Goal: Task Accomplishment & Management: Complete application form

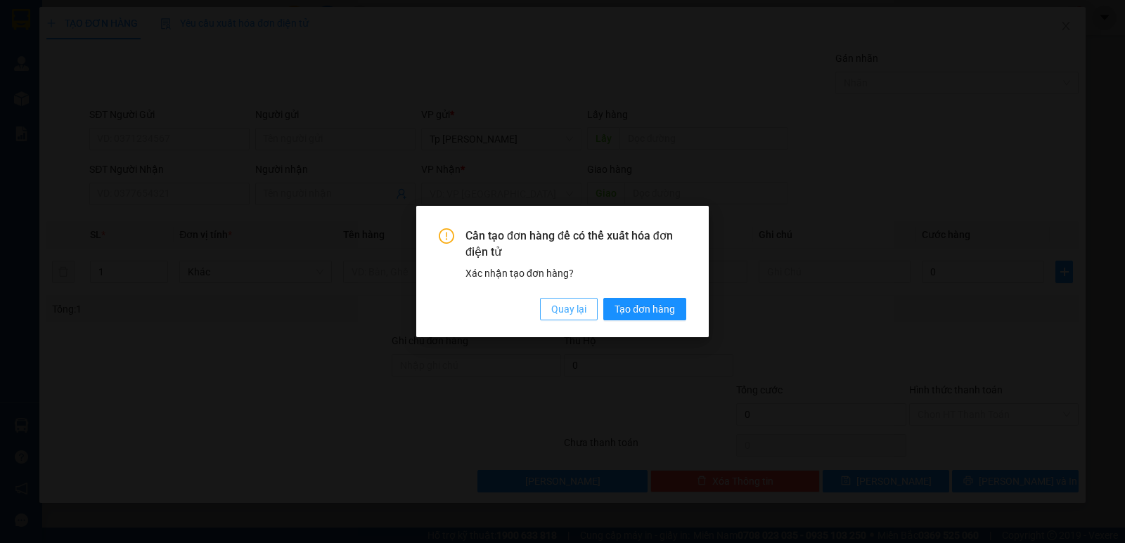
click at [569, 309] on span "Quay lại" at bounding box center [568, 309] width 35 height 15
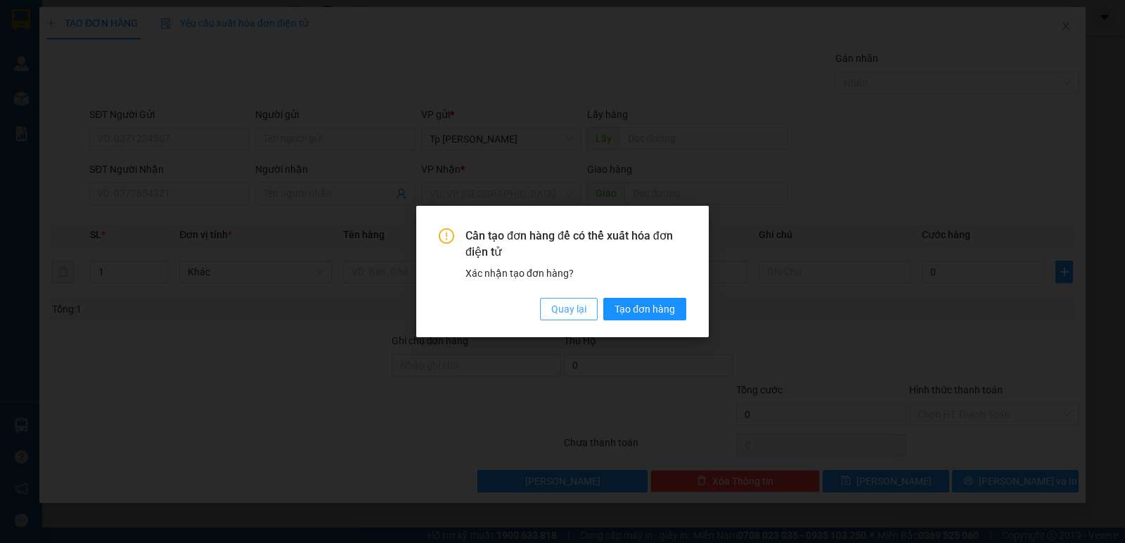
click at [564, 302] on span "Quay lại" at bounding box center [568, 309] width 35 height 15
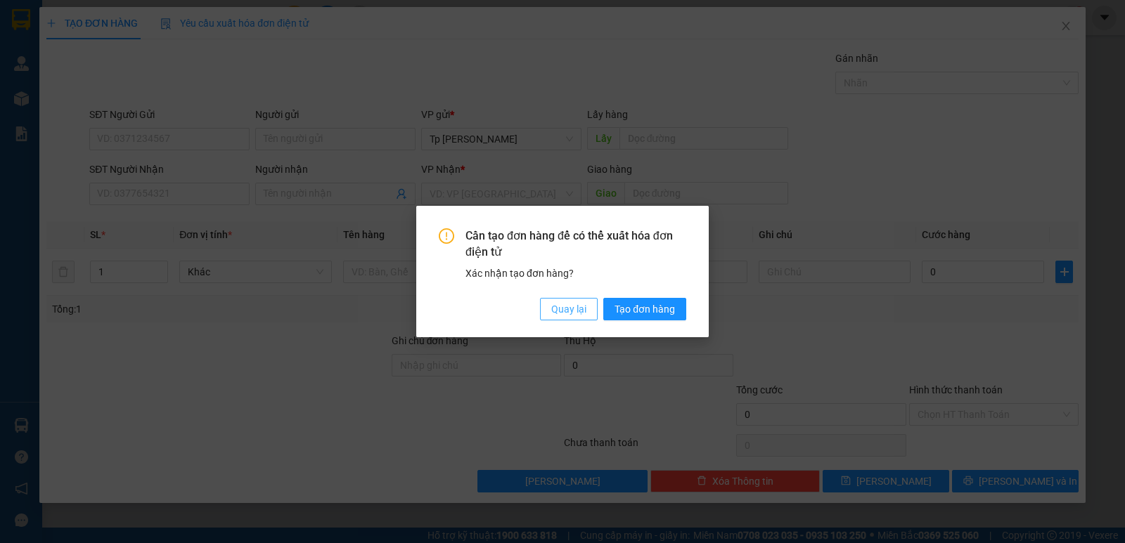
click at [569, 306] on span "Quay lại" at bounding box center [568, 309] width 35 height 15
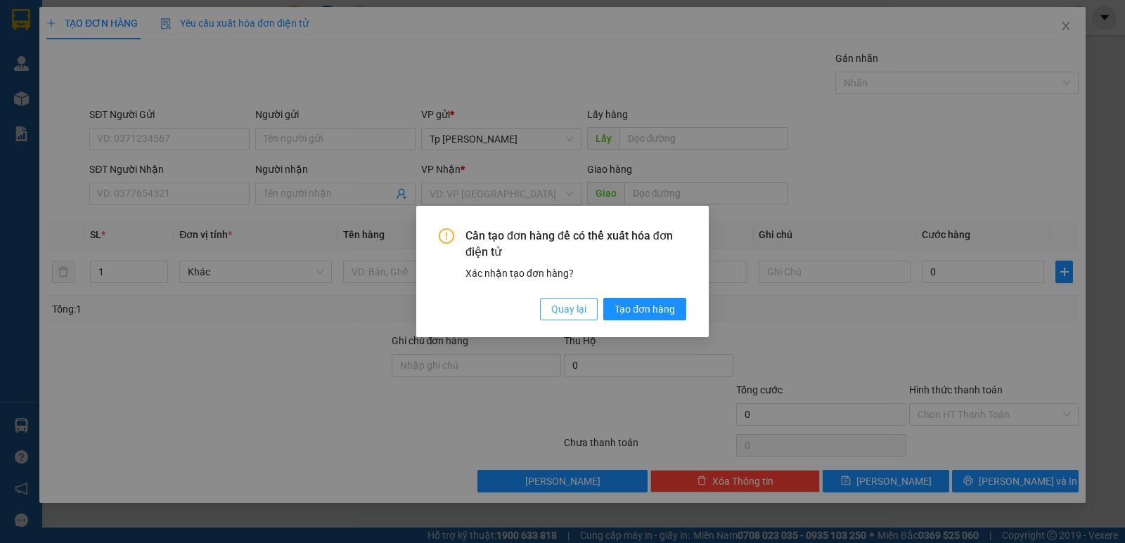
click at [577, 305] on span "Quay lại" at bounding box center [568, 309] width 35 height 15
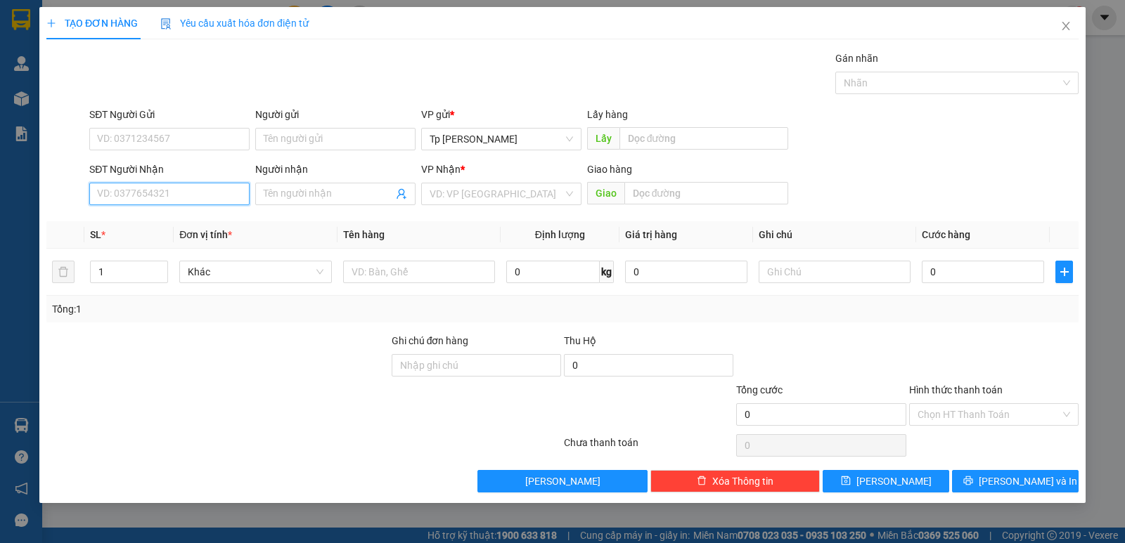
click at [153, 183] on input "SĐT Người Nhận" at bounding box center [169, 194] width 160 height 22
type input "0912760878"
click at [201, 211] on div "0912760878 - [PERSON_NAME]" at bounding box center [169, 222] width 160 height 22
type input "anh Thành"
type input "0912760878"
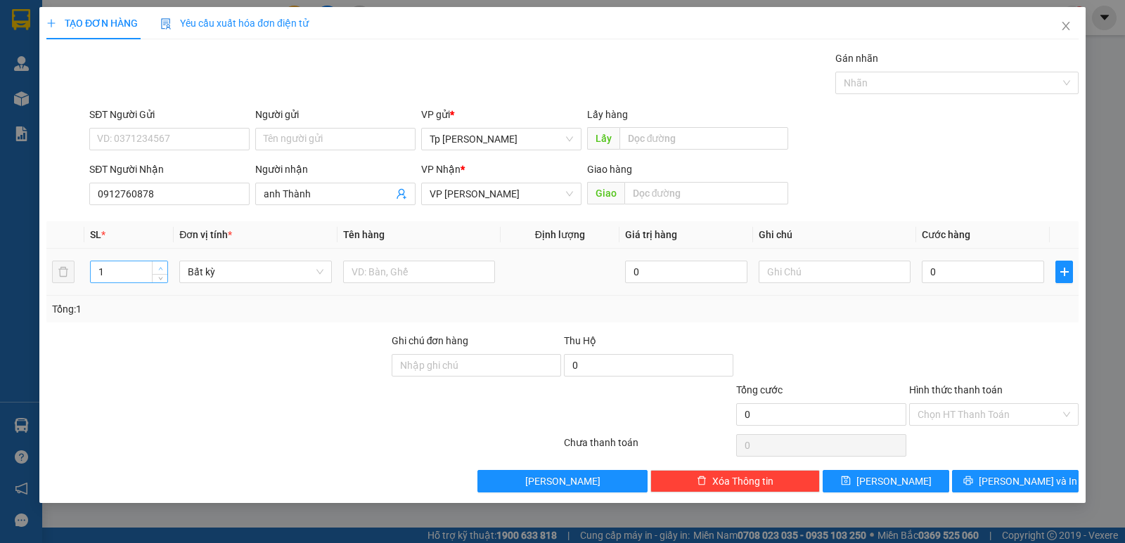
type input "2"
drag, startPoint x: 162, startPoint y: 264, endPoint x: 195, endPoint y: 268, distance: 33.3
click at [162, 264] on span "up" at bounding box center [160, 268] width 8 height 8
click at [464, 268] on input "text" at bounding box center [419, 272] width 152 height 22
type input "2 T lồng chim"
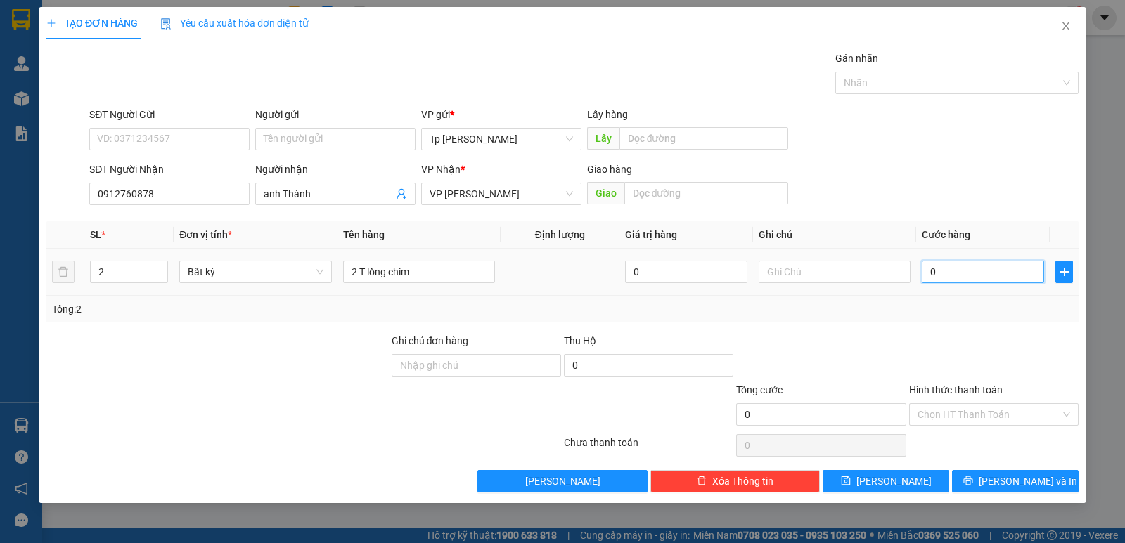
click at [1031, 268] on input "0" at bounding box center [983, 272] width 122 height 22
type input "2"
type input "20"
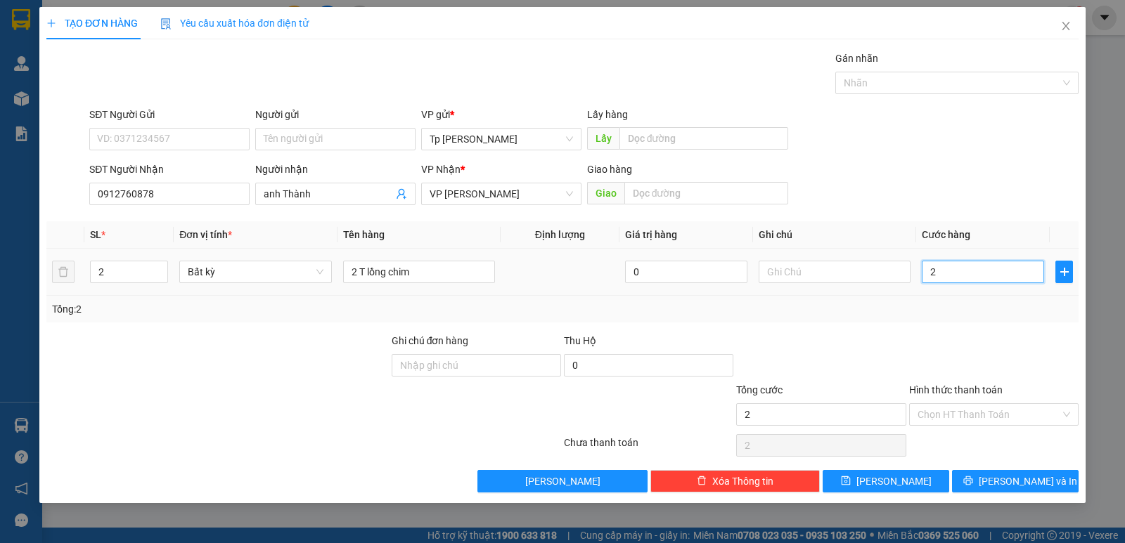
type input "20"
type input "200"
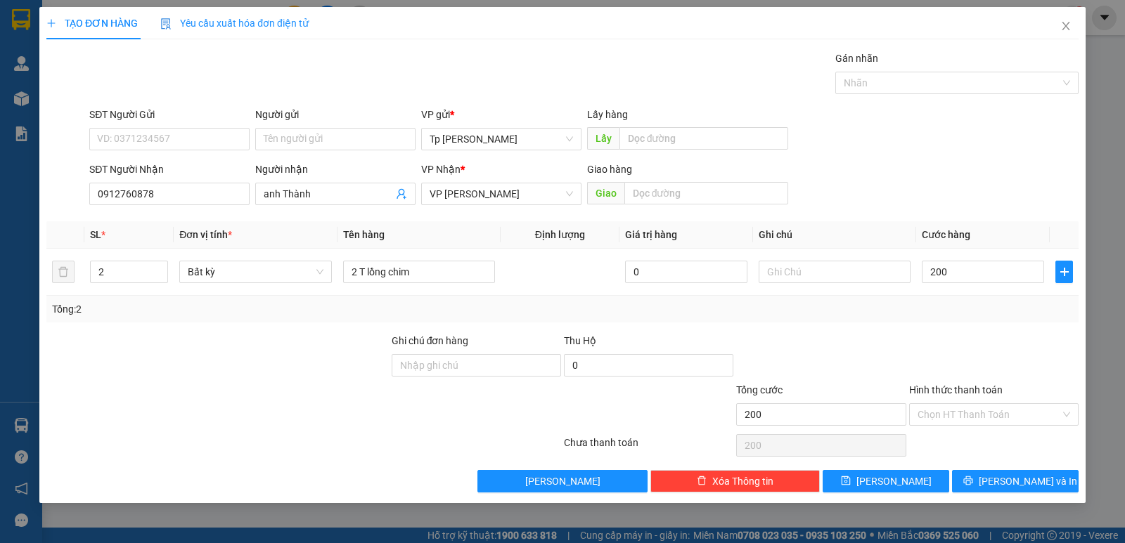
type input "200.000"
click at [1011, 327] on div "Transit Pickup Surcharge Ids Transit Deliver Surcharge Ids Transit Deliver Surc…" at bounding box center [562, 272] width 1032 height 442
drag, startPoint x: 997, startPoint y: 418, endPoint x: 1000, endPoint y: 427, distance: 9.6
click at [998, 418] on input "Hình thức thanh toán" at bounding box center [988, 414] width 143 height 21
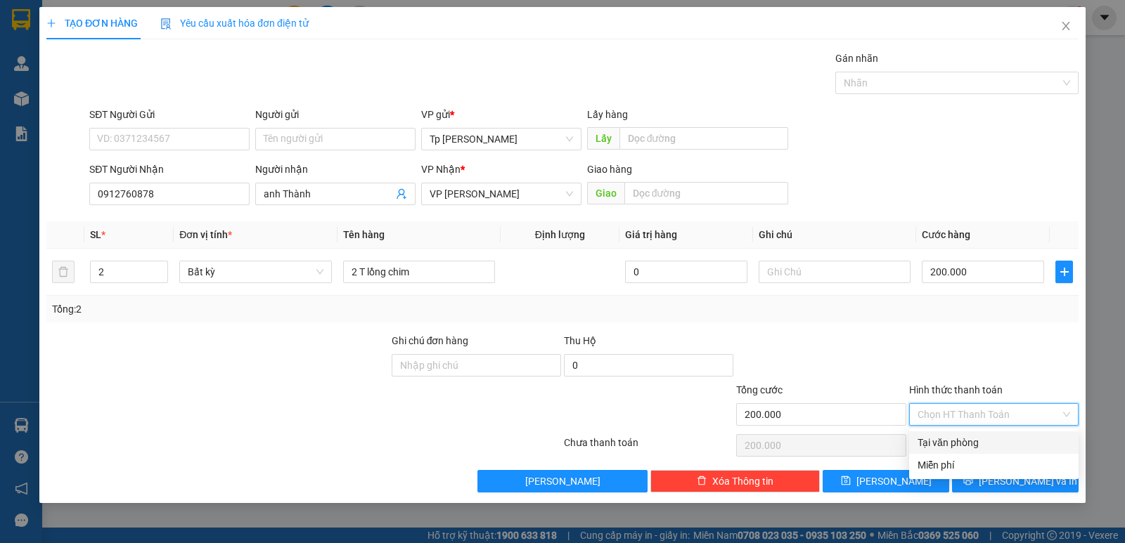
click at [992, 450] on div "Tại văn phòng" at bounding box center [993, 442] width 153 height 15
type input "0"
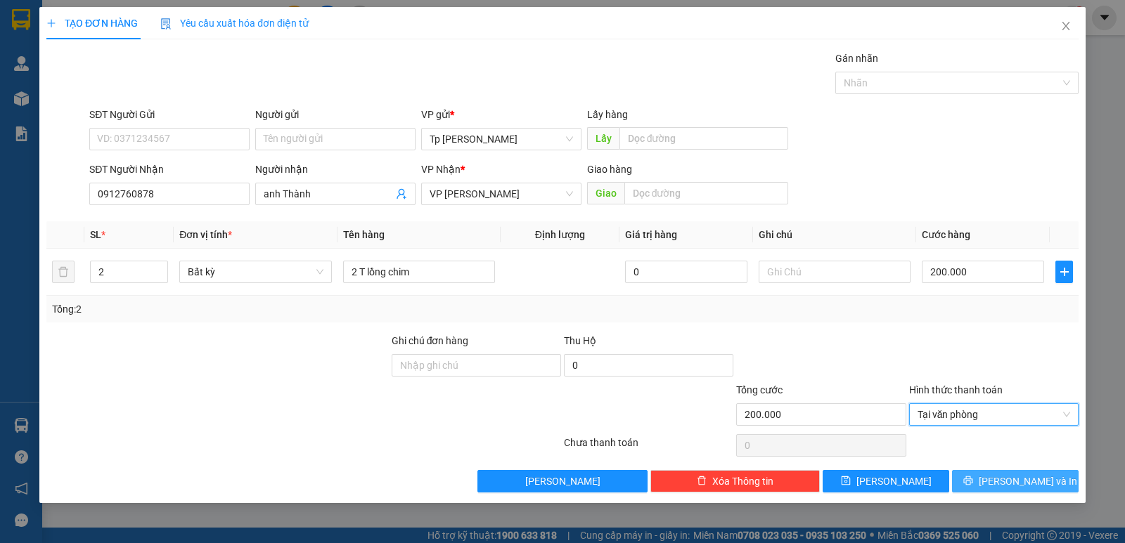
click at [1003, 475] on span "[PERSON_NAME] và In" at bounding box center [1028, 481] width 98 height 15
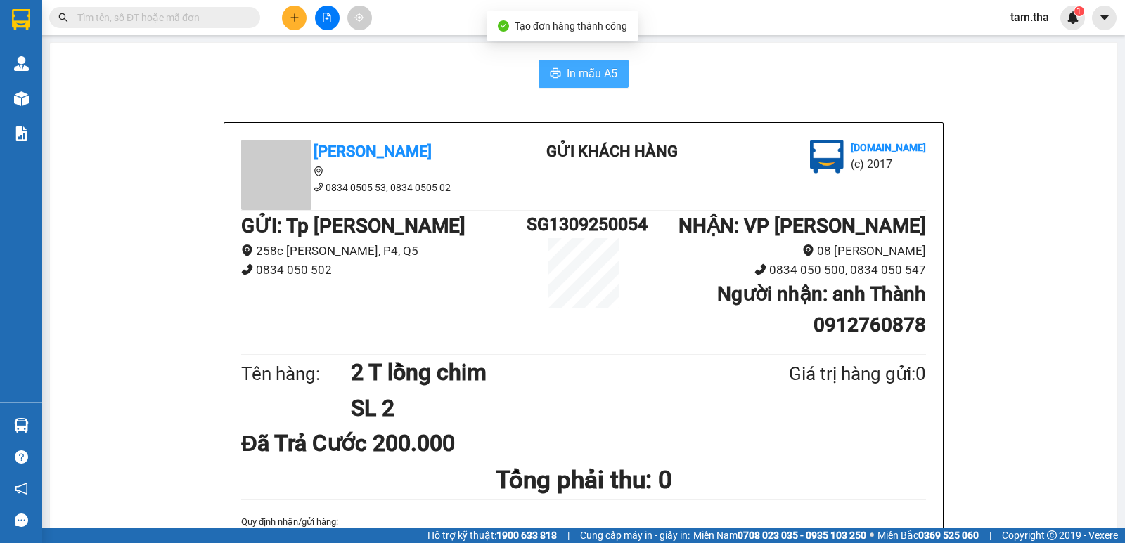
click at [596, 67] on span "In mẫu A5" at bounding box center [592, 74] width 51 height 18
click at [296, 17] on icon "plus" at bounding box center [295, 18] width 10 height 10
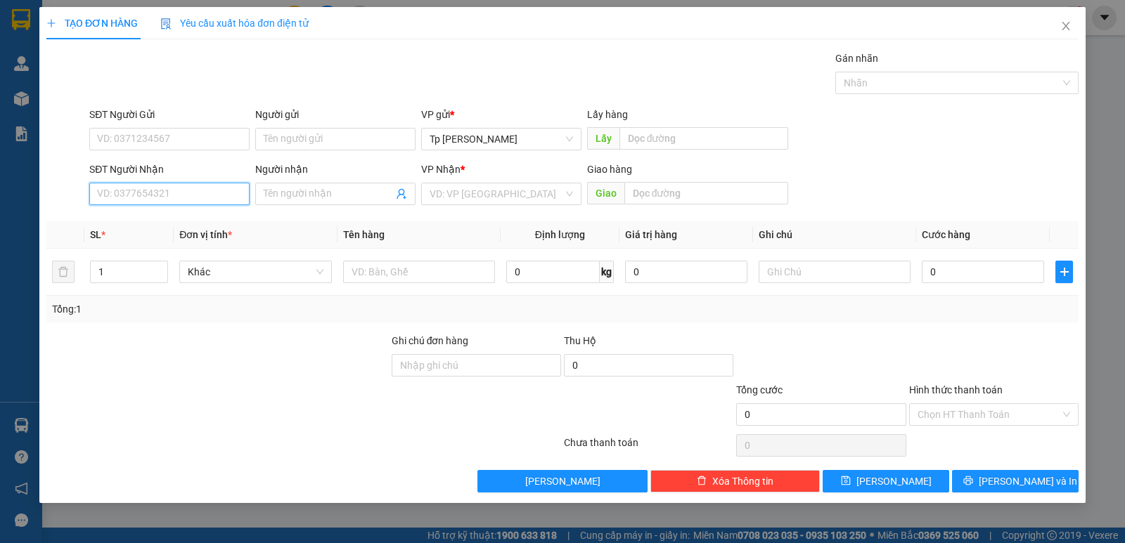
click at [198, 195] on input "SĐT Người Nhận" at bounding box center [169, 194] width 160 height 22
